Goal: Task Accomplishment & Management: Use online tool/utility

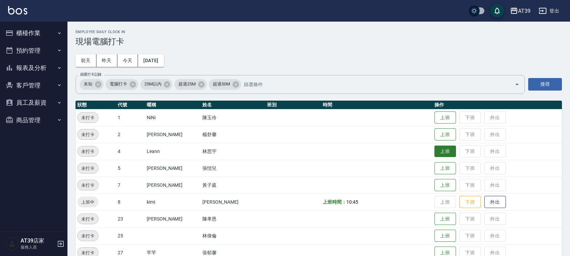
click at [437, 152] on button "上班" at bounding box center [445, 151] width 22 height 12
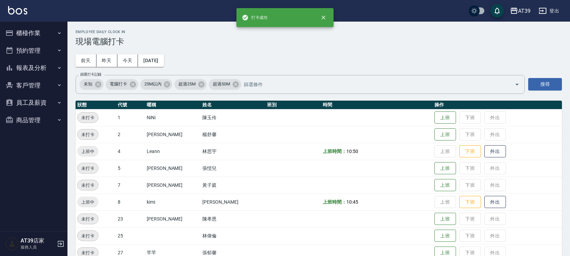
click at [332, 50] on div "Employee Daily Clock In 現場電腦打卡 [DATE] [DATE] [DATE] [DATE] 篩選打卡記錄 未知 電腦打卡 25M以內…" at bounding box center [318, 196] width 502 height 349
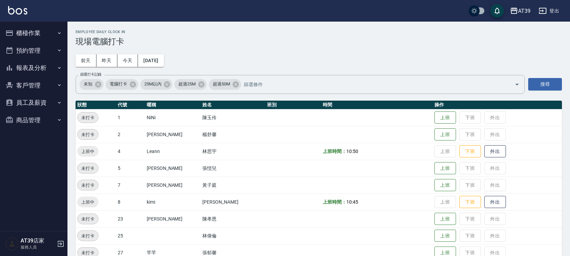
click at [332, 50] on div "Employee Daily Clock In 現場電腦打卡 [DATE] [DATE] [DATE] [DATE] 篩選打卡記錄 未知 電腦打卡 25M以內…" at bounding box center [318, 196] width 502 height 349
click at [111, 59] on button "昨天" at bounding box center [106, 60] width 21 height 12
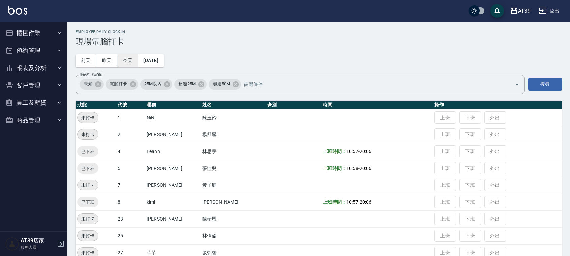
click at [125, 63] on button "今天" at bounding box center [127, 60] width 21 height 12
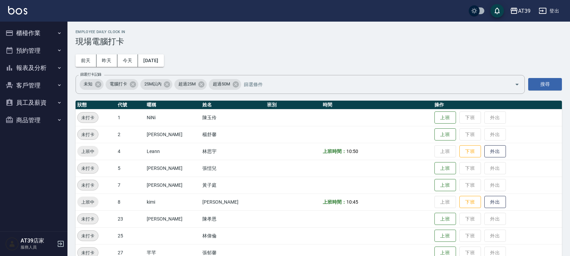
click at [210, 65] on div "Employee Daily Clock In 現場電腦打卡 [DATE] [DATE] [DATE] [DATE] 篩選打卡記錄 未知 電腦打卡 25M以內…" at bounding box center [318, 196] width 502 height 349
click at [439, 163] on button "上班" at bounding box center [445, 168] width 22 height 12
click at [393, 95] on div "Employee Daily Clock In 現場電腦打卡 前天 昨天 今天 2025/09/13 篩選打卡記錄 未知 電腦打卡 25M以內 超過25M 超…" at bounding box center [318, 196] width 502 height 349
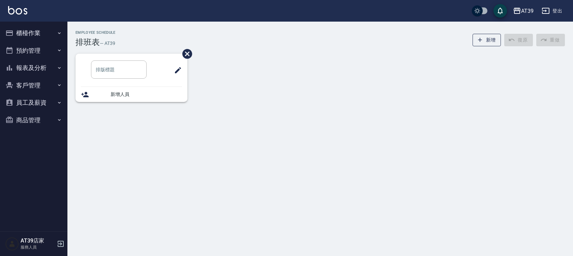
type input "洗髮"
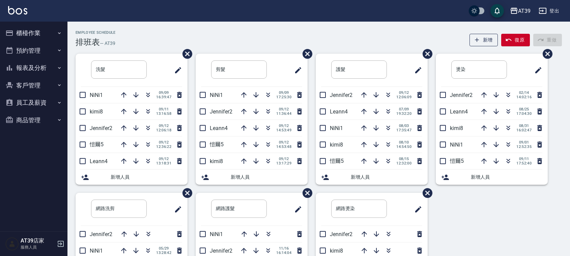
drag, startPoint x: 270, startPoint y: 130, endPoint x: 491, endPoint y: 226, distance: 240.4
click at [491, 226] on div "洗髮 ​ NiNi1 09/09 16:39:47 kimi8 09/11 13:16:58 Jennifer2 09/12 12:06:18 愷爾5 09/…" at bounding box center [314, 193] width 494 height 278
